Goal: Transaction & Acquisition: Purchase product/service

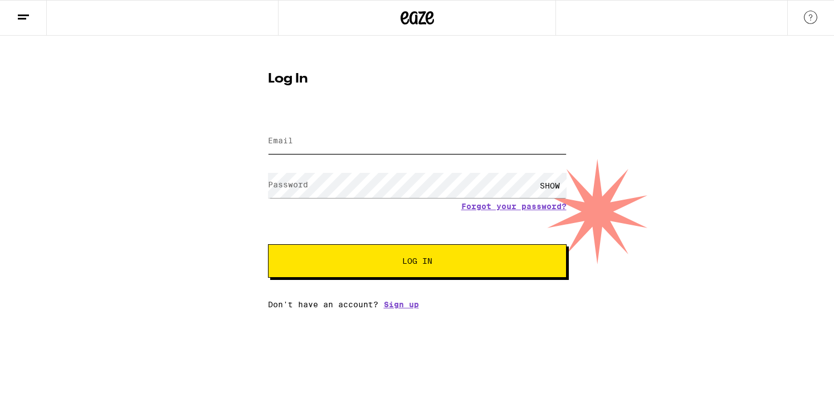
type input "[EMAIL_ADDRESS][DOMAIN_NAME]"
click at [429, 263] on span "Log In" at bounding box center [417, 261] width 30 height 8
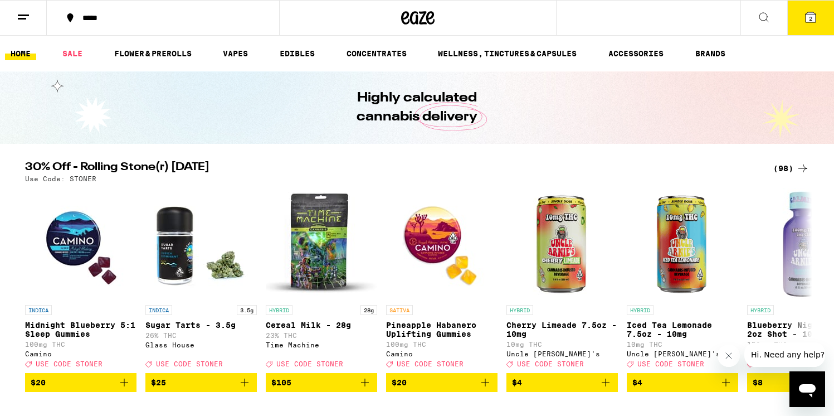
click at [781, 167] on div "(98)" at bounding box center [792, 168] width 36 height 13
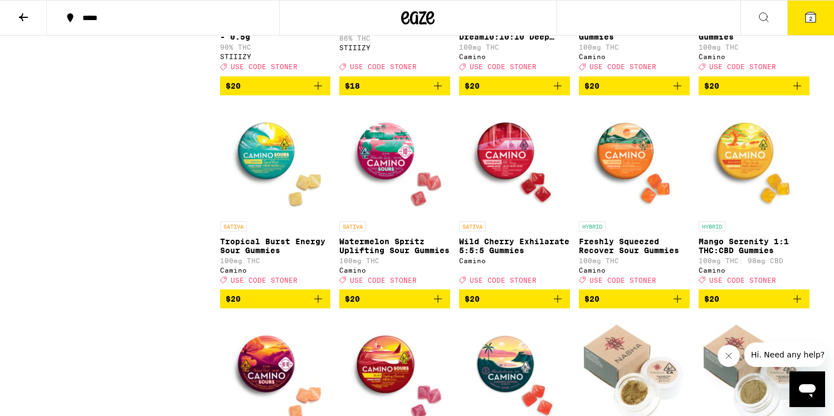
scroll to position [1336, 0]
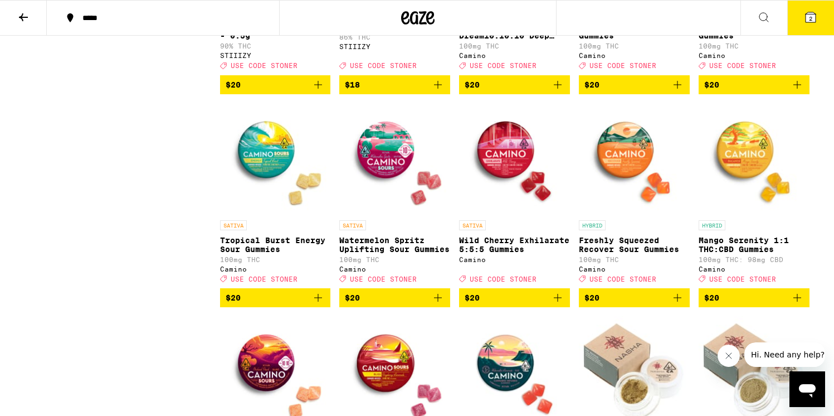
click at [475, 254] on p "Wild Cherry Exhilarate 5:5:5 Gummies" at bounding box center [514, 245] width 111 height 18
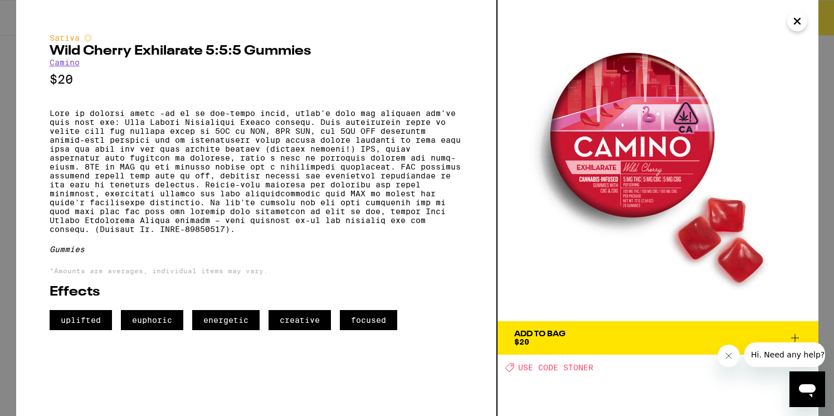
click at [653, 340] on span "Add To Bag $20" at bounding box center [658, 338] width 288 height 16
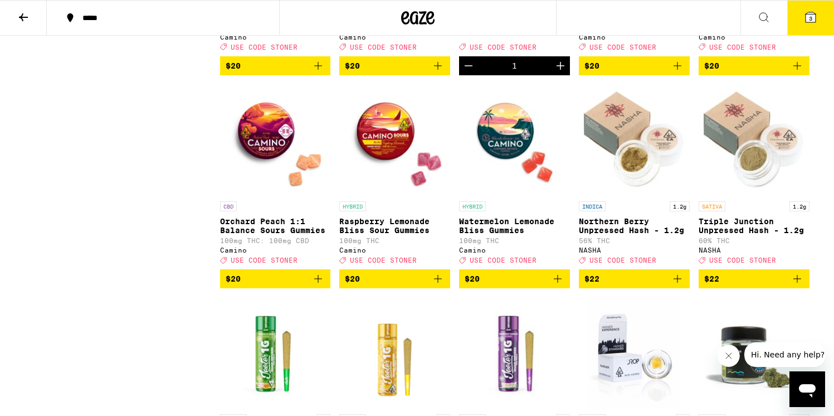
scroll to position [1569, 0]
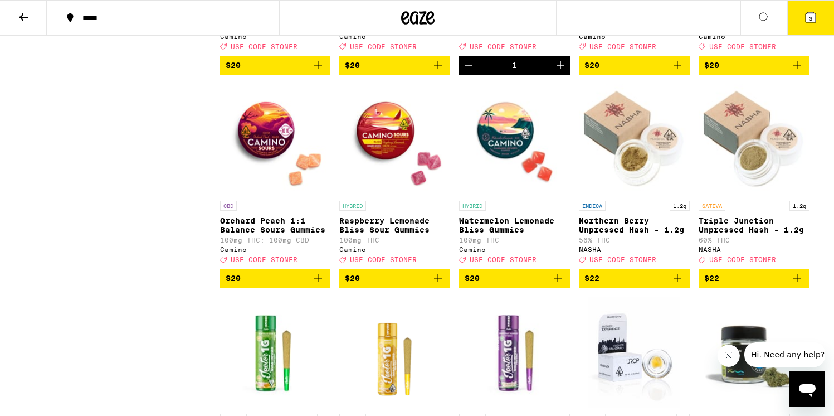
click at [274, 234] on p "Orchard Peach 1:1 Balance Sours Gummies" at bounding box center [275, 225] width 111 height 18
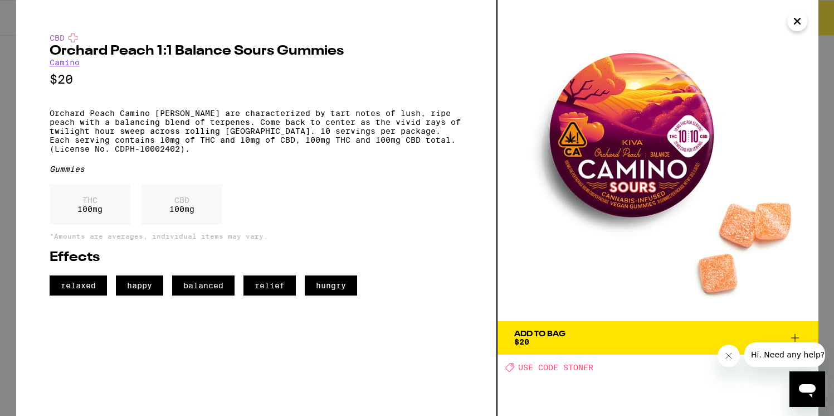
click at [793, 20] on icon "Close" at bounding box center [797, 21] width 13 height 17
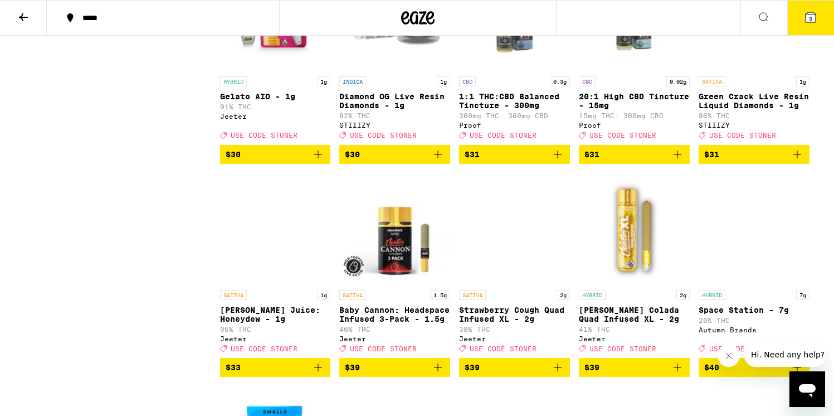
scroll to position [2961, 0]
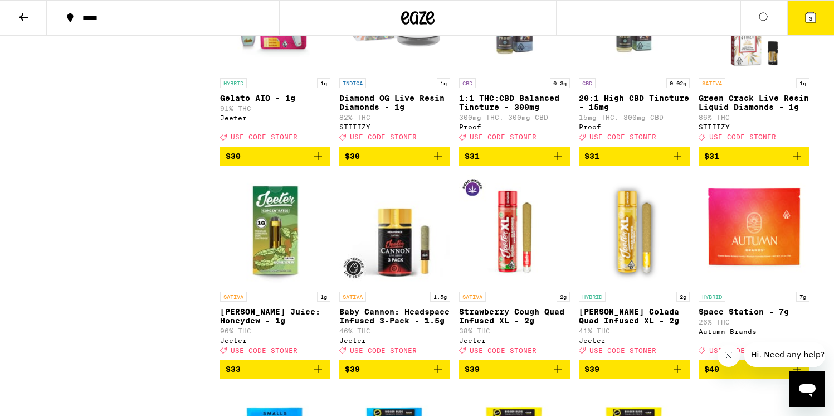
click at [21, 17] on icon at bounding box center [23, 17] width 9 height 8
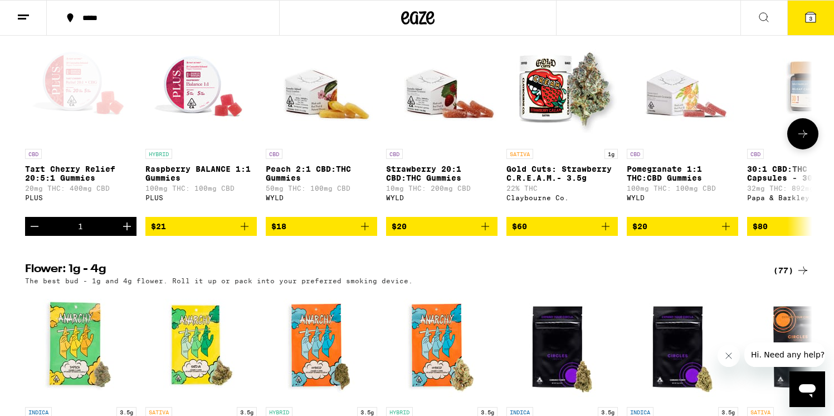
scroll to position [673, 0]
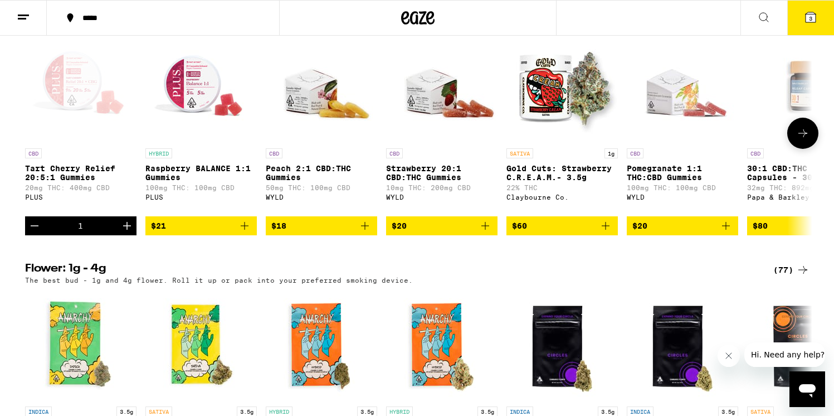
click at [59, 182] on p "Tart Cherry Relief 20:5:1 Gummies" at bounding box center [80, 173] width 111 height 18
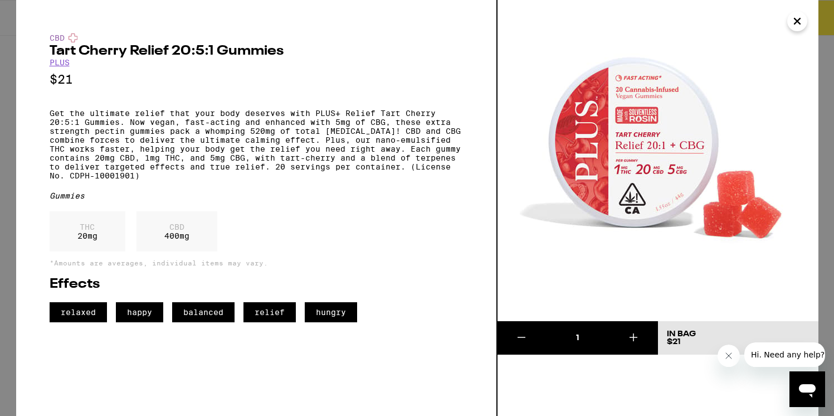
click at [791, 21] on icon "Close" at bounding box center [797, 21] width 13 height 17
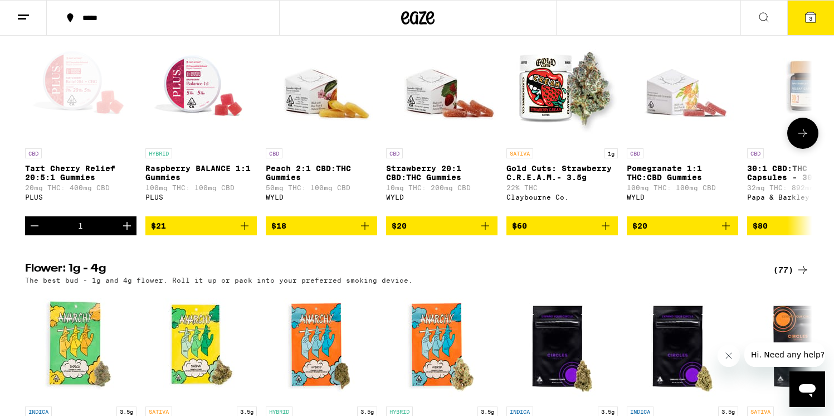
click at [805, 140] on icon at bounding box center [802, 133] width 13 height 13
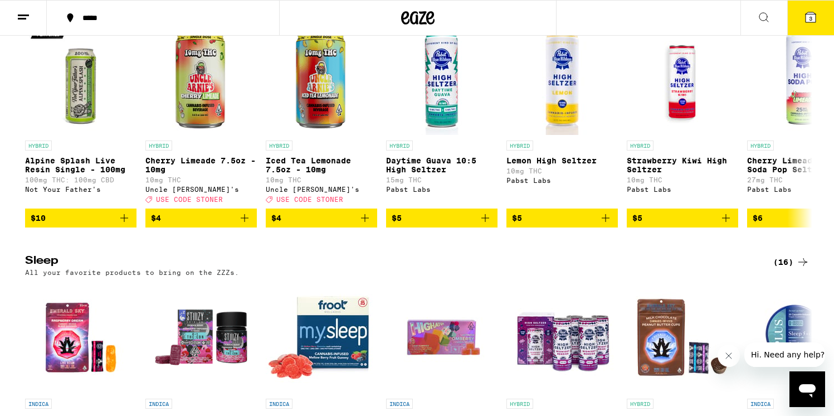
scroll to position [3566, 0]
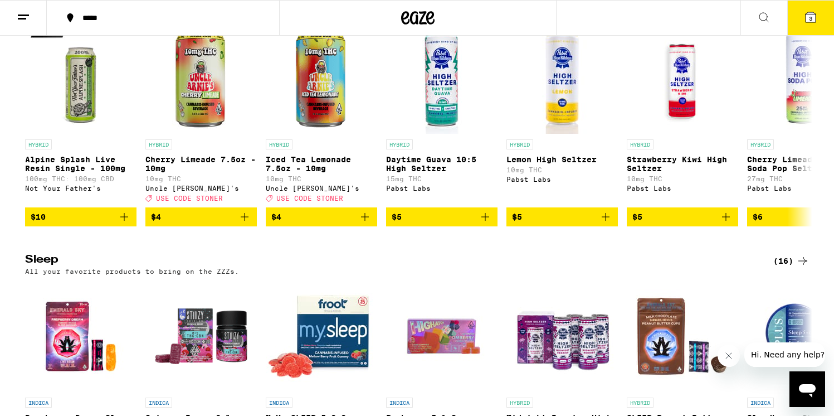
click at [789, 9] on div "(30)" at bounding box center [792, 2] width 36 height 13
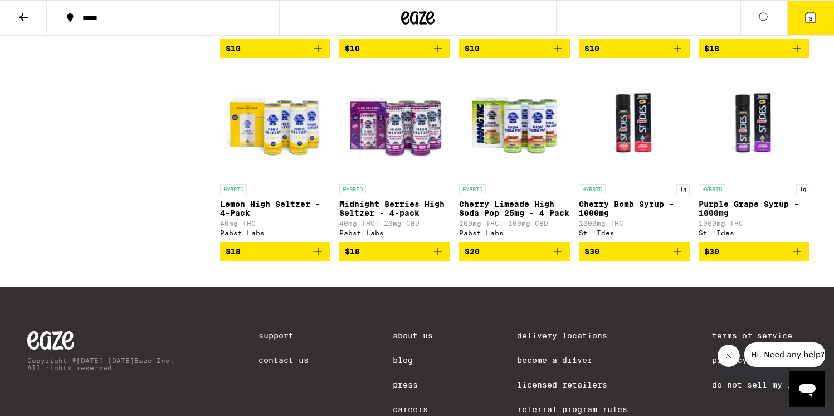
scroll to position [1130, 0]
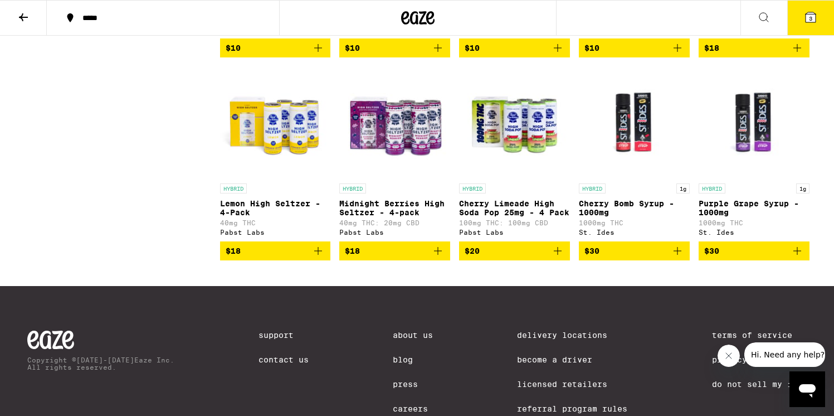
click at [398, 217] on p "Midnight Berries High Seltzer - 4-pack" at bounding box center [394, 208] width 111 height 18
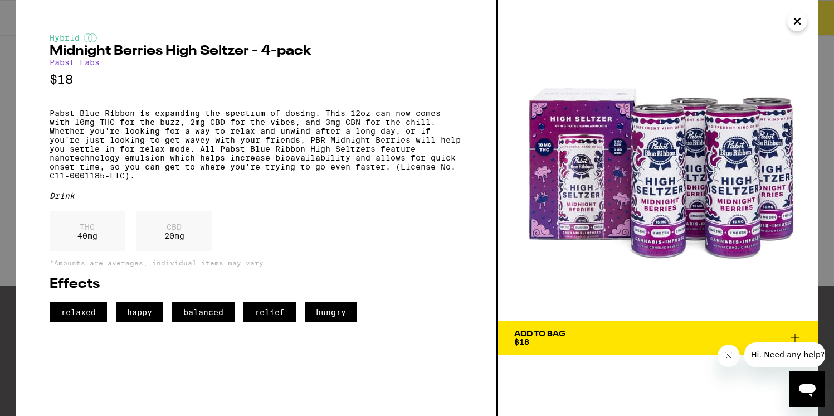
click at [791, 22] on icon "Close" at bounding box center [797, 21] width 13 height 17
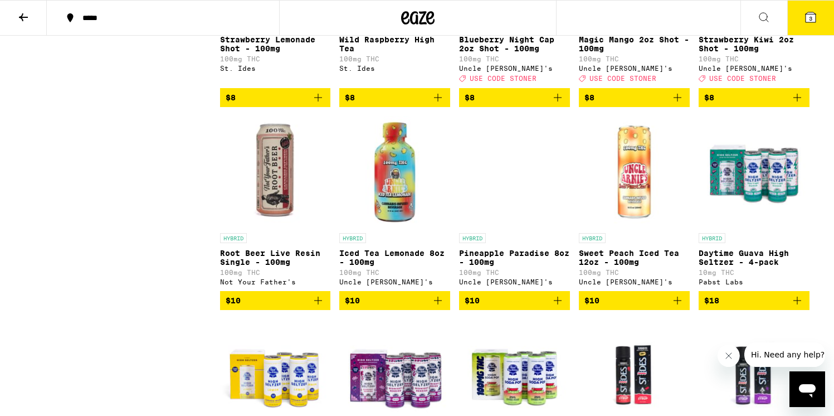
scroll to position [877, 0]
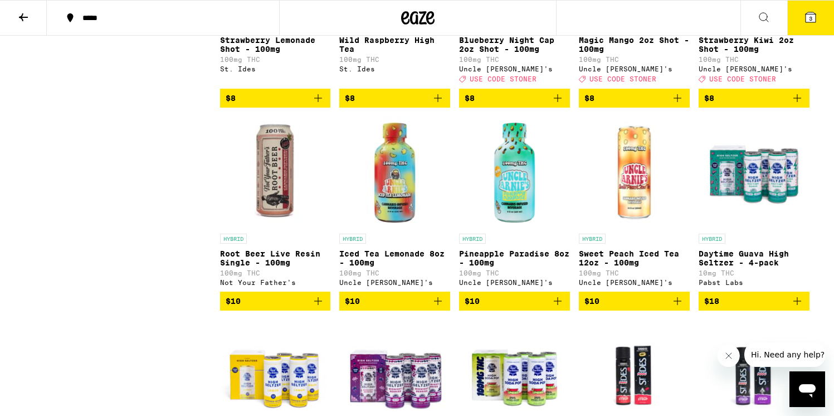
click at [730, 267] on p "Daytime Guava High Seltzer - 4-pack" at bounding box center [754, 258] width 111 height 18
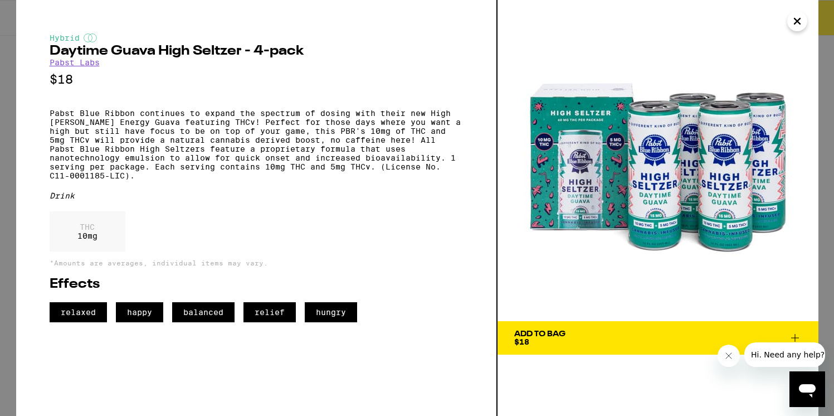
click at [795, 22] on icon "Close" at bounding box center [798, 21] width 6 height 6
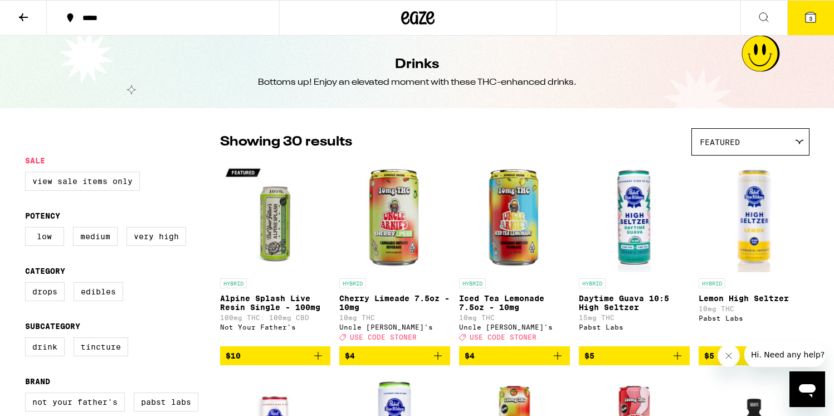
click at [810, 21] on span "3" at bounding box center [810, 18] width 3 height 7
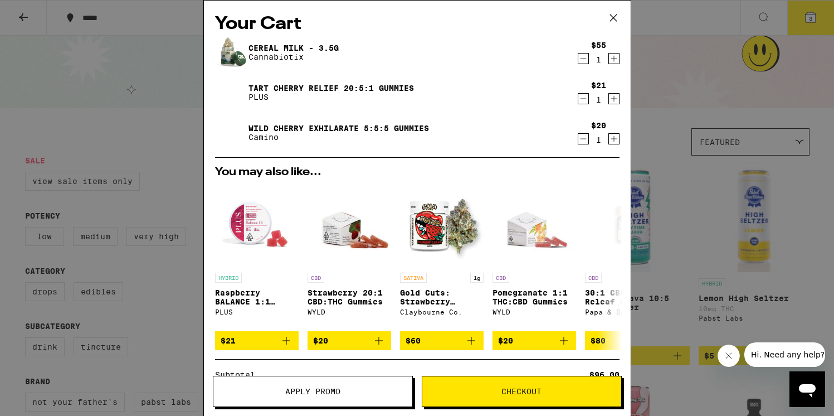
click at [312, 46] on link "Cereal Milk - 3.5g" at bounding box center [294, 47] width 90 height 9
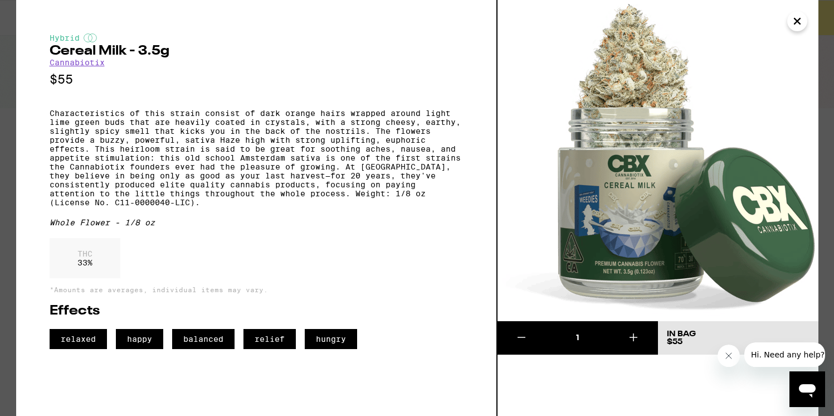
click at [794, 26] on icon "Close" at bounding box center [797, 21] width 13 height 17
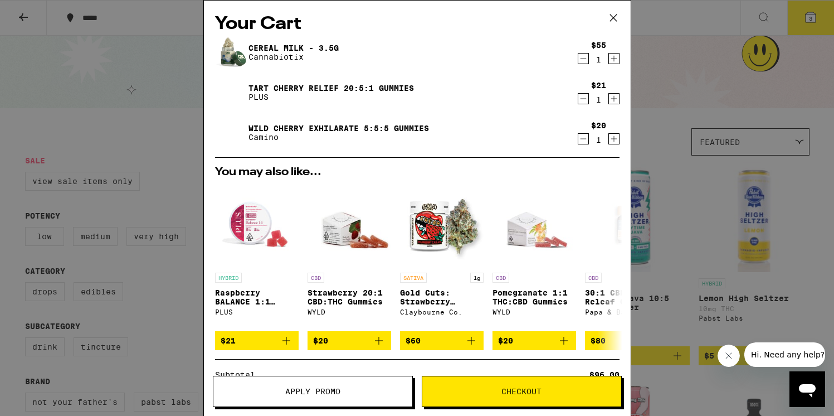
click at [619, 19] on icon at bounding box center [613, 17] width 17 height 17
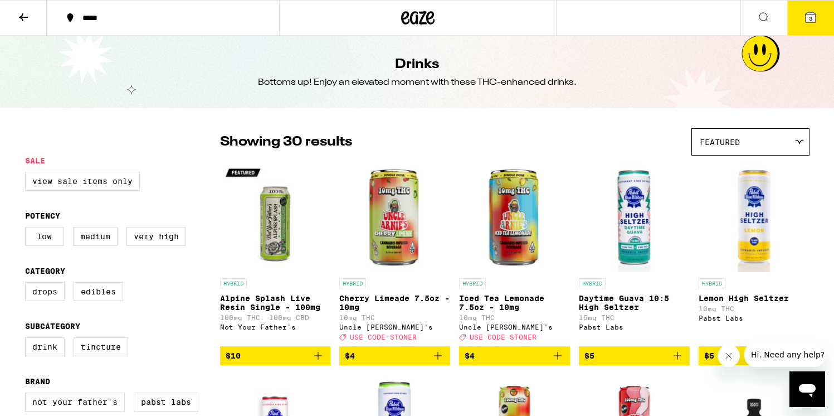
click at [24, 17] on icon at bounding box center [23, 17] width 9 height 8
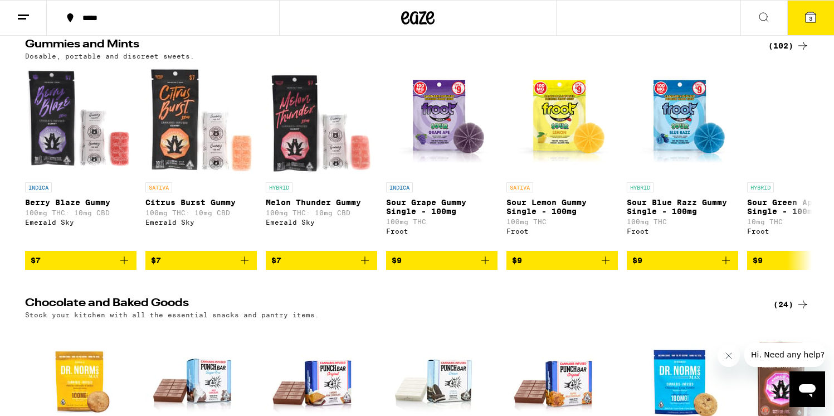
scroll to position [2978, 0]
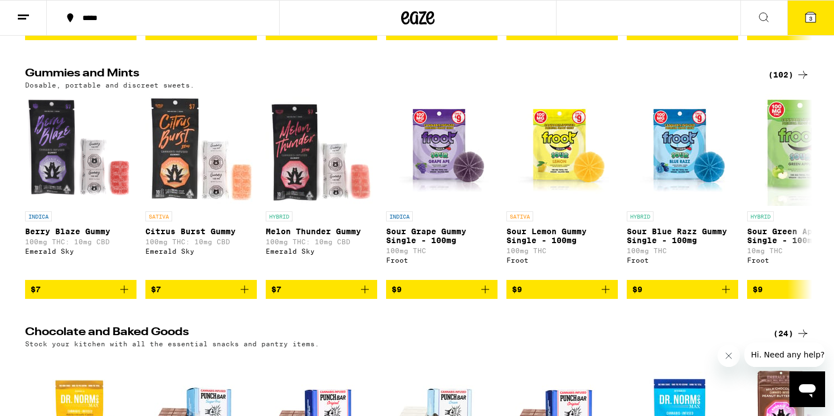
click at [791, 81] on div "(102)" at bounding box center [789, 74] width 41 height 13
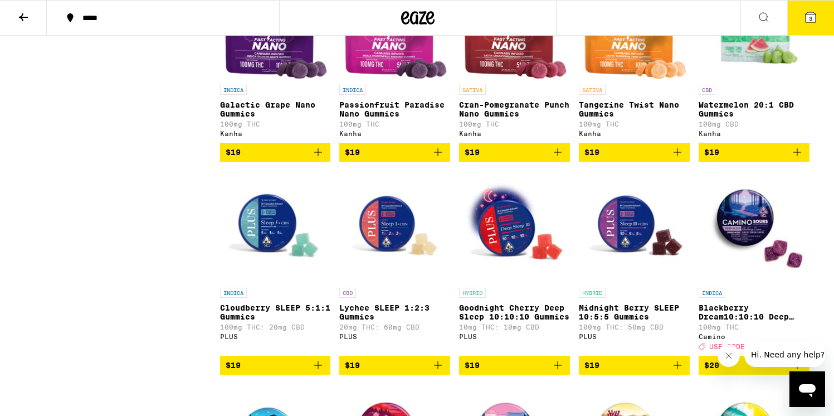
scroll to position [2040, 0]
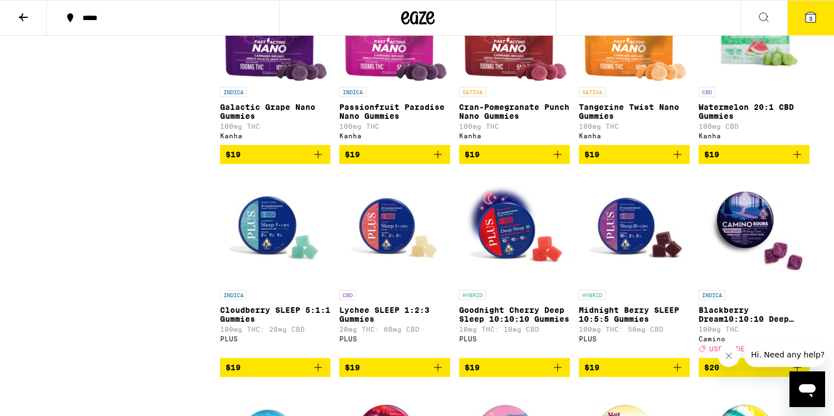
click at [748, 81] on img "Open page for Watermelon 20:1 CBD Gummies from Kanha" at bounding box center [754, 25] width 111 height 111
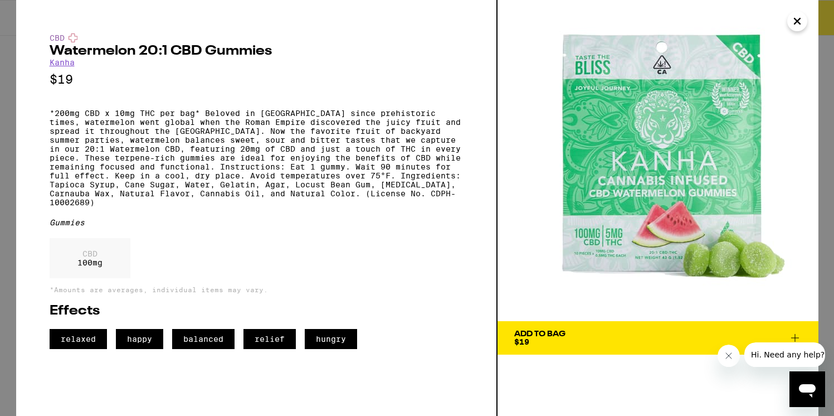
click at [796, 23] on icon "Close" at bounding box center [797, 21] width 13 height 17
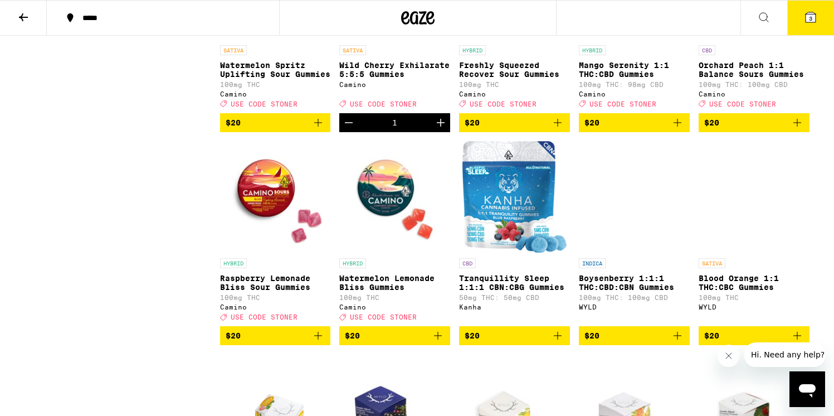
scroll to position [2711, 0]
